Goal: Task Accomplishment & Management: Manage account settings

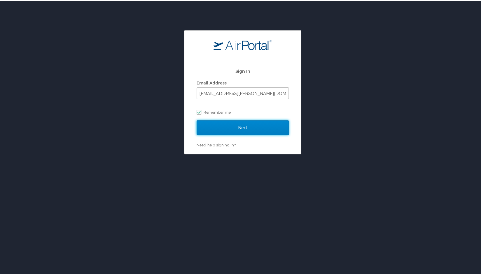
click at [219, 121] on input "Next" at bounding box center [243, 126] width 92 height 15
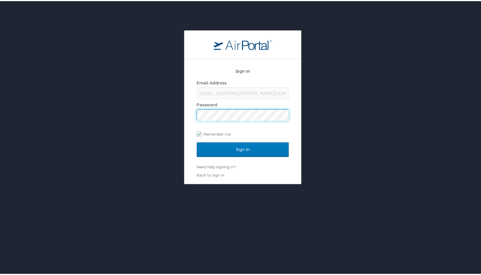
click at [197, 141] on input "Sign In" at bounding box center [243, 148] width 92 height 15
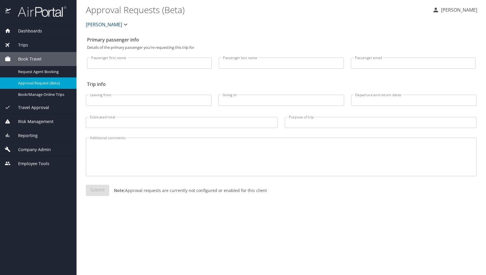
click at [38, 145] on div "Company Admin" at bounding box center [38, 149] width 76 height 14
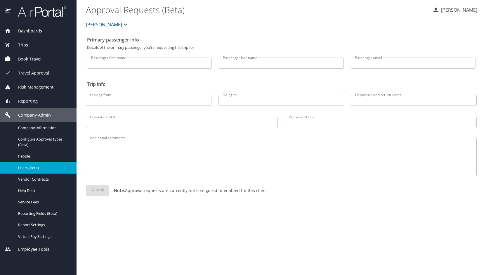
click at [39, 164] on div "Users (Beta)" at bounding box center [38, 167] width 67 height 7
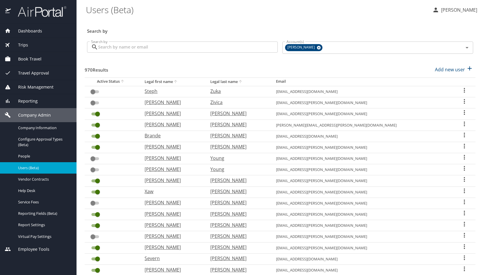
click at [137, 51] on input "Search by" at bounding box center [187, 46] width 179 height 11
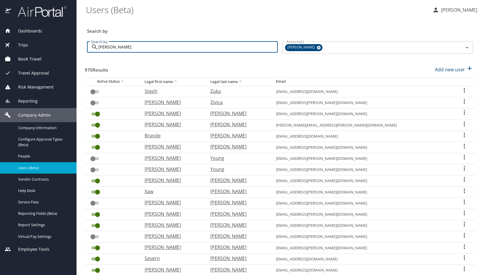
type input "siminski"
checkbox input "true"
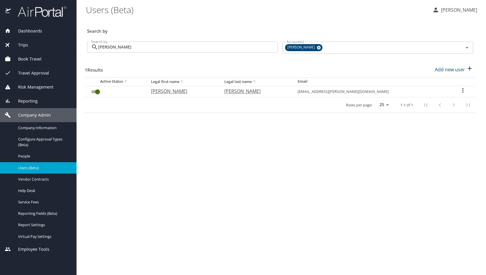
click at [188, 90] on p "Christopher" at bounding box center [182, 91] width 62 height 7
select select "US"
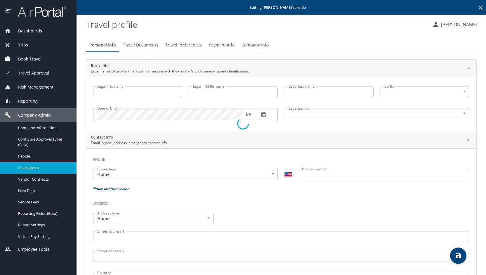
type input "Christopher"
type input "Siminski"
type input "Male"
type input "Cathy"
type input "Fenton-Siminski"
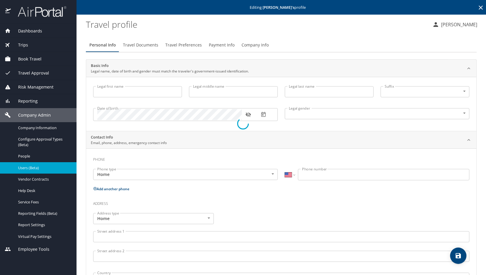
type input "(517) 245-9906"
select select "US"
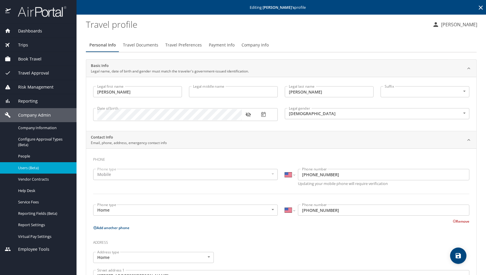
click at [219, 45] on span "Payment Info" at bounding box center [222, 44] width 26 height 7
